Goal: Check status: Check status

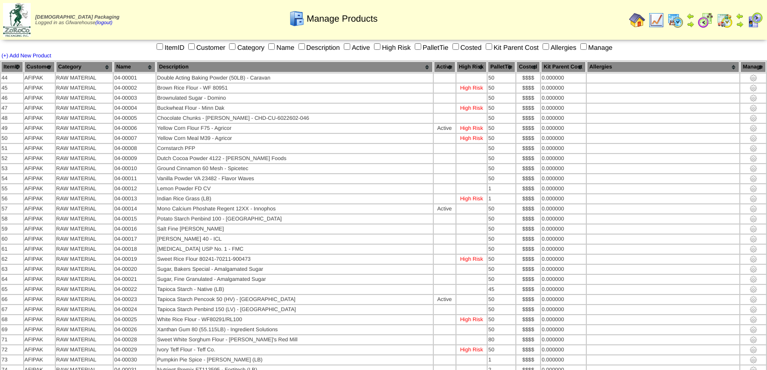
scroll to position [3464, 0]
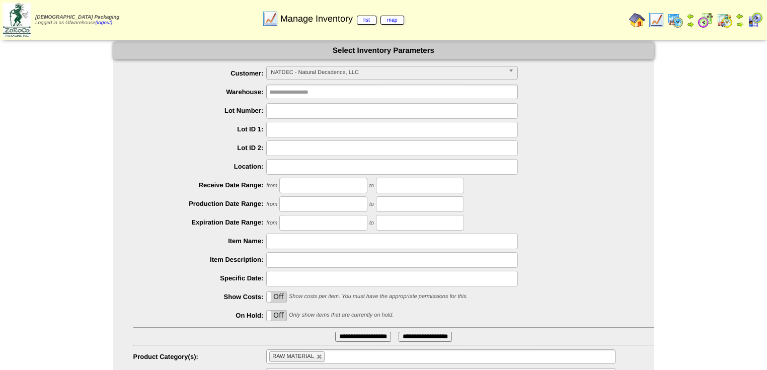
scroll to position [40, 0]
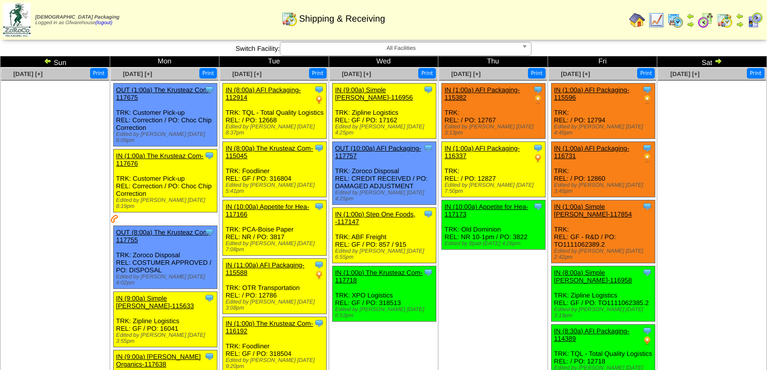
drag, startPoint x: 640, startPoint y: 167, endPoint x: 634, endPoint y: 183, distance: 17.0
click at [687, 184] on ul at bounding box center [712, 156] width 108 height 151
click at [717, 61] on img at bounding box center [718, 61] width 8 height 8
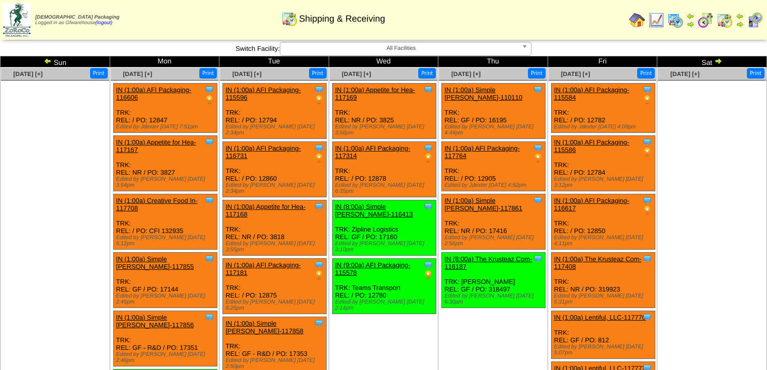
click at [48, 60] on img at bounding box center [48, 61] width 8 height 8
